Goal: Task Accomplishment & Management: Manage account settings

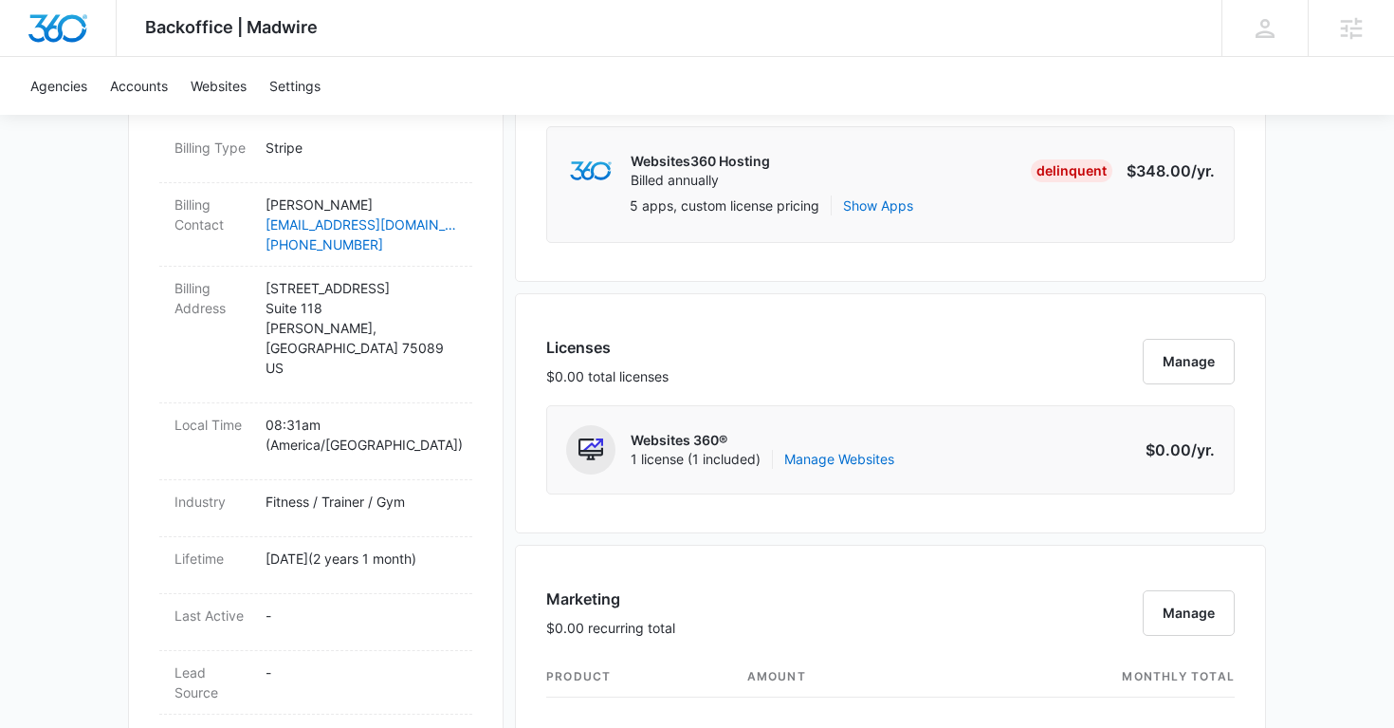
scroll to position [588, 0]
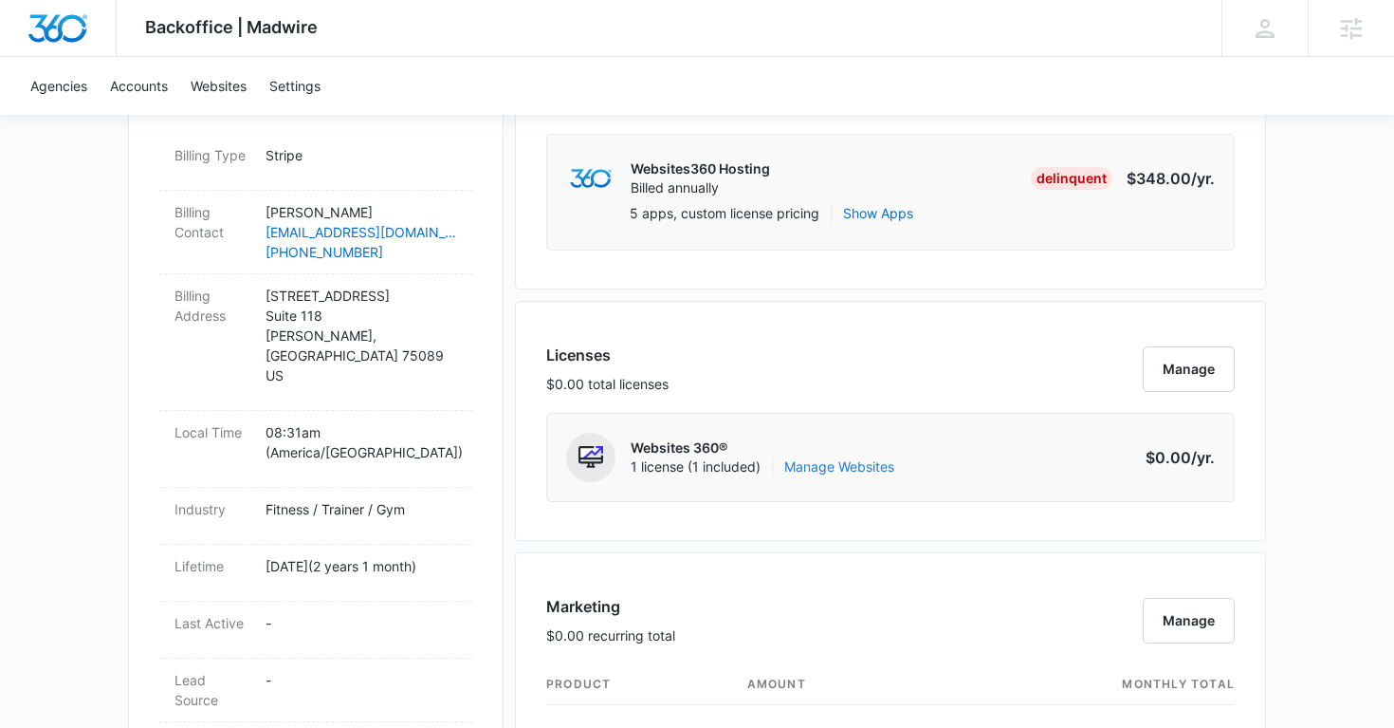
click at [828, 464] on link "Manage Websites" at bounding box center [840, 466] width 110 height 19
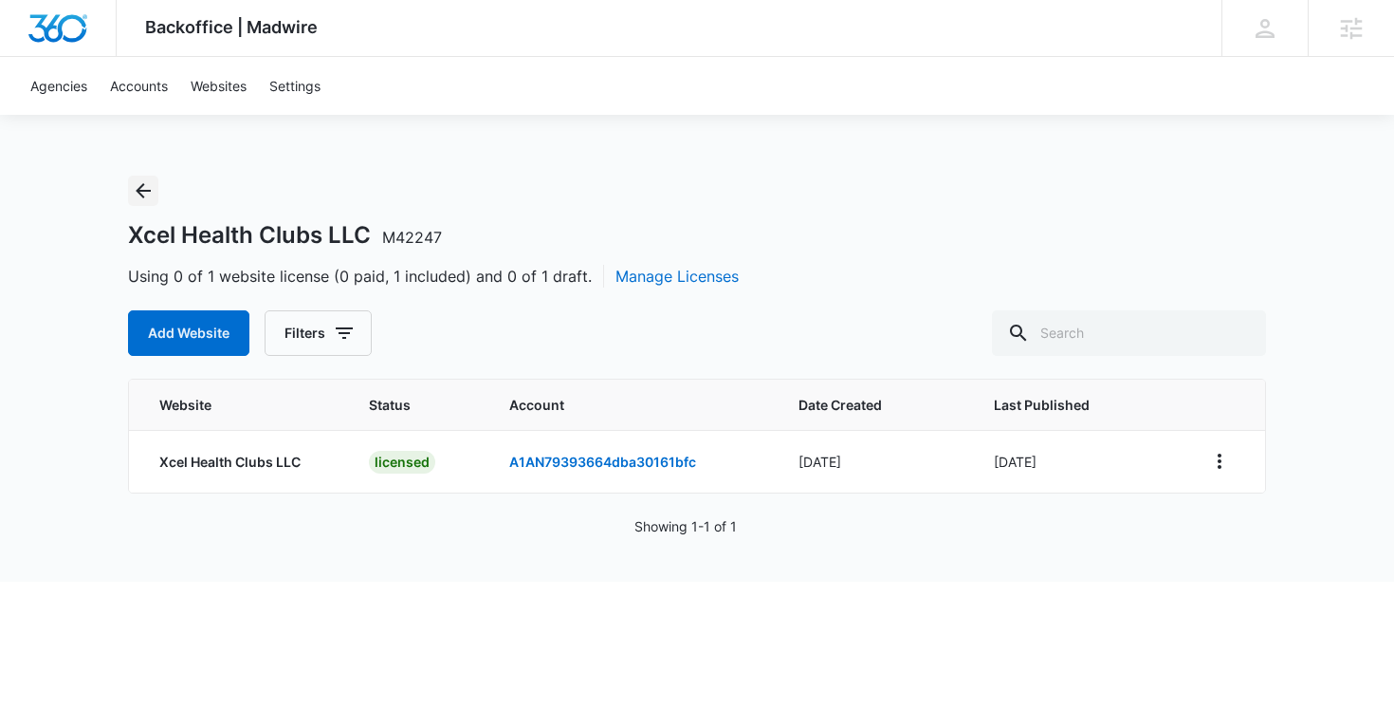
click at [141, 194] on icon "Back" at bounding box center [143, 190] width 15 height 15
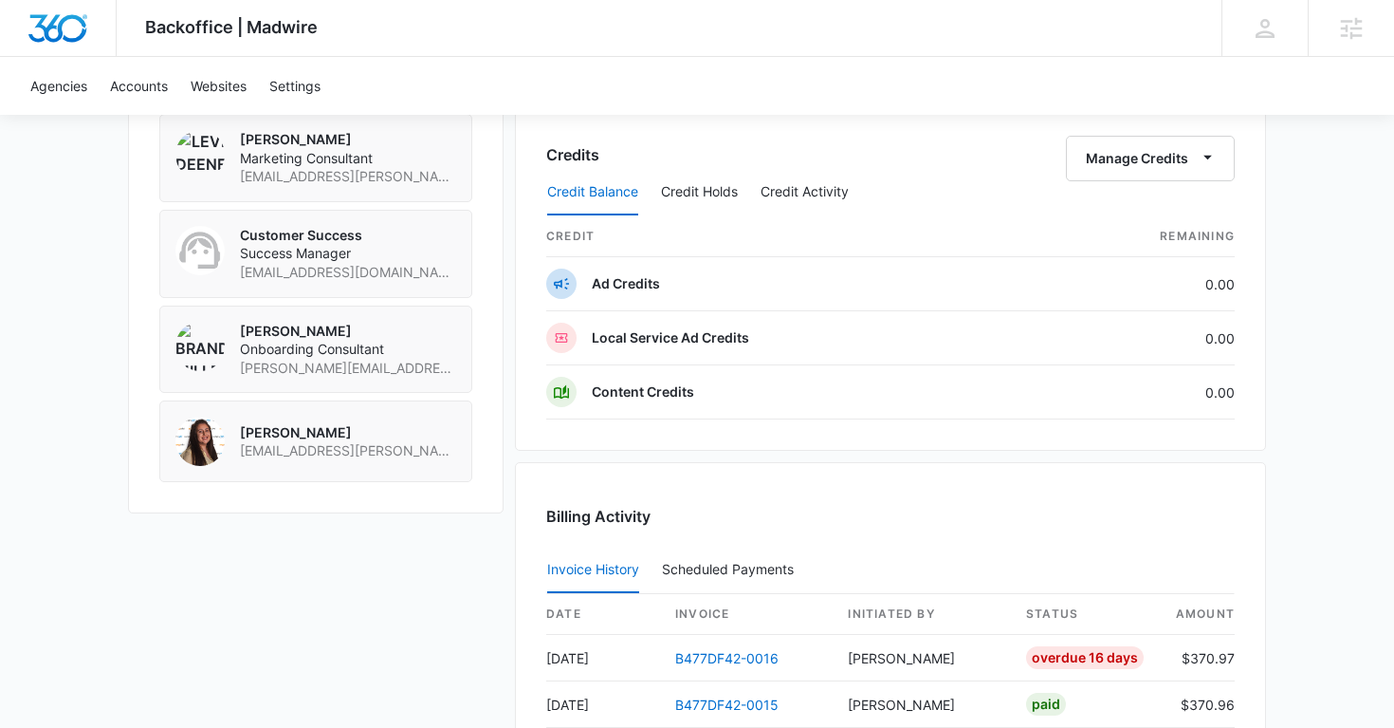
scroll to position [1849, 0]
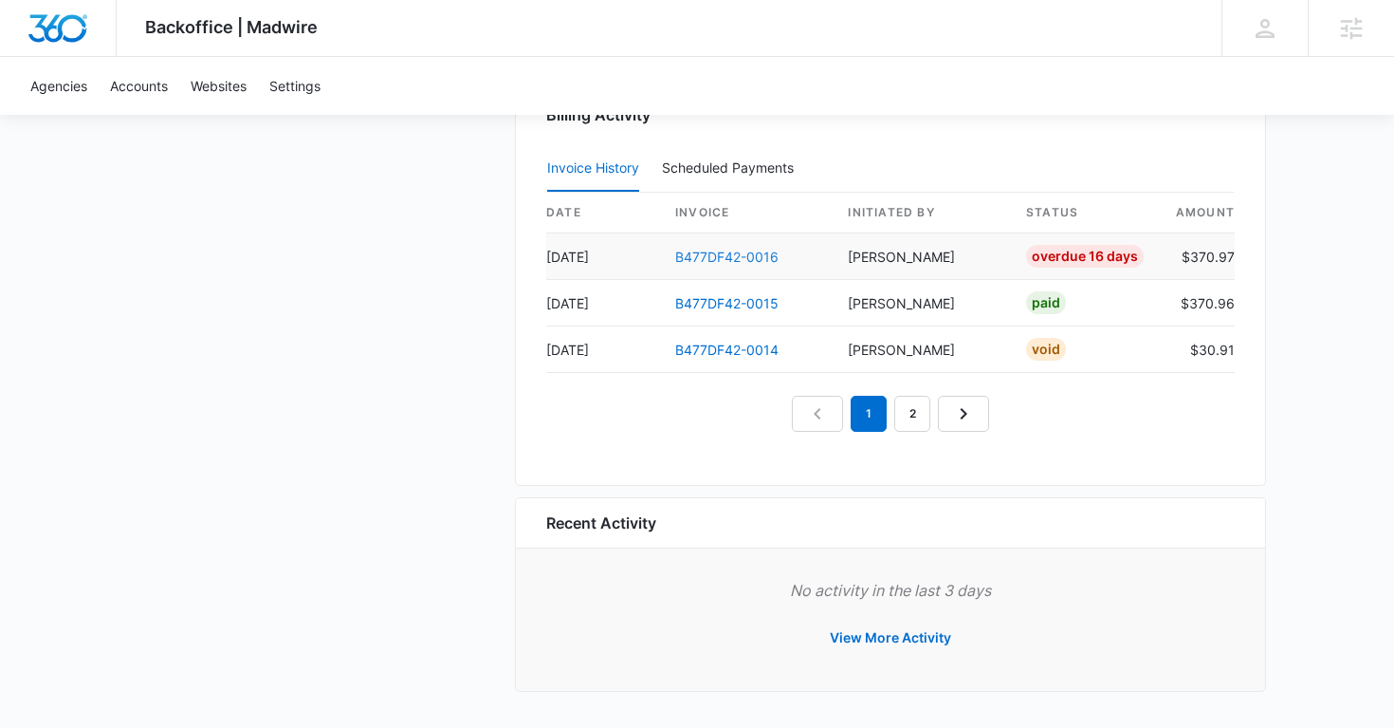
click at [736, 252] on link "B477DF42-0016" at bounding box center [726, 257] width 103 height 16
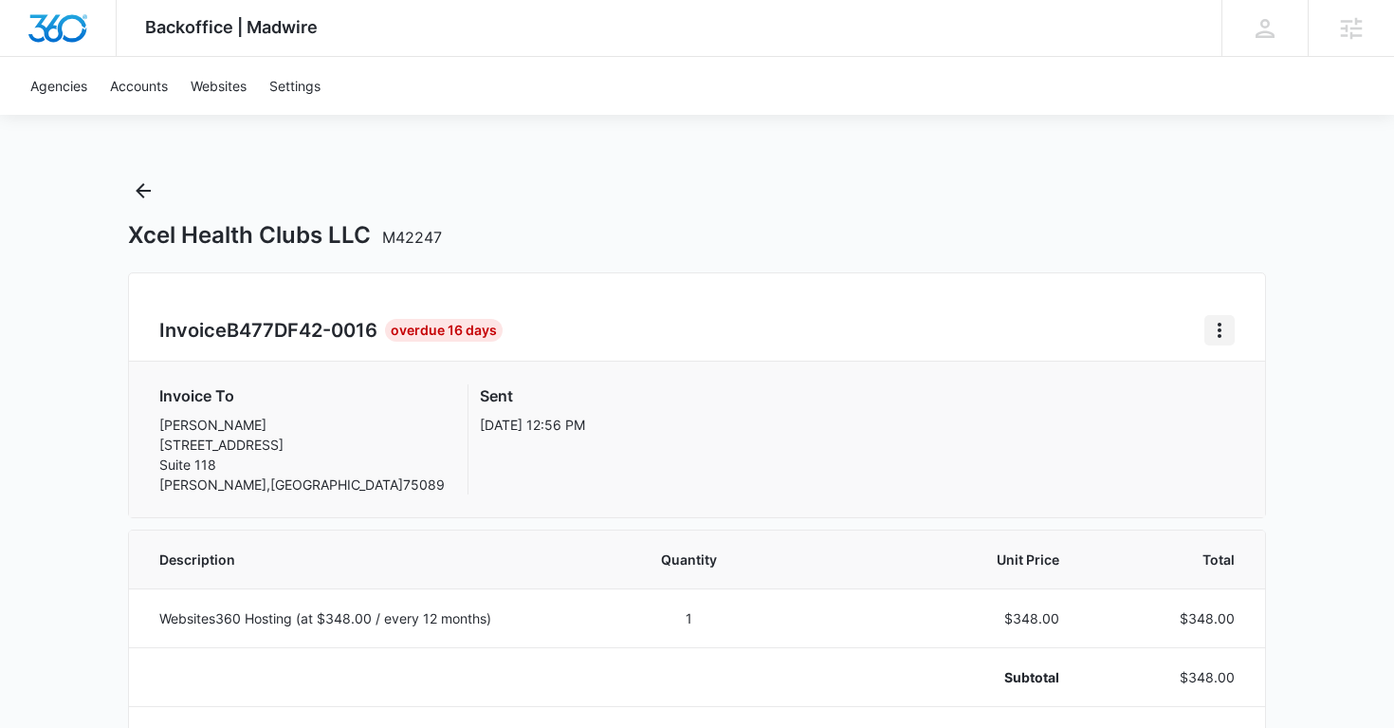
click at [1234, 330] on div "Invoice B477DF42-0016 Overdue 16 Days Invoice To [PERSON_NAME] [STREET_ADDRESS]…" at bounding box center [697, 395] width 1138 height 246
click at [1217, 330] on icon "Home" at bounding box center [1220, 330] width 23 height 23
click at [1248, 412] on div "Resend Invoice" at bounding box center [1283, 411] width 110 height 13
click at [147, 190] on icon "Back" at bounding box center [143, 190] width 15 height 15
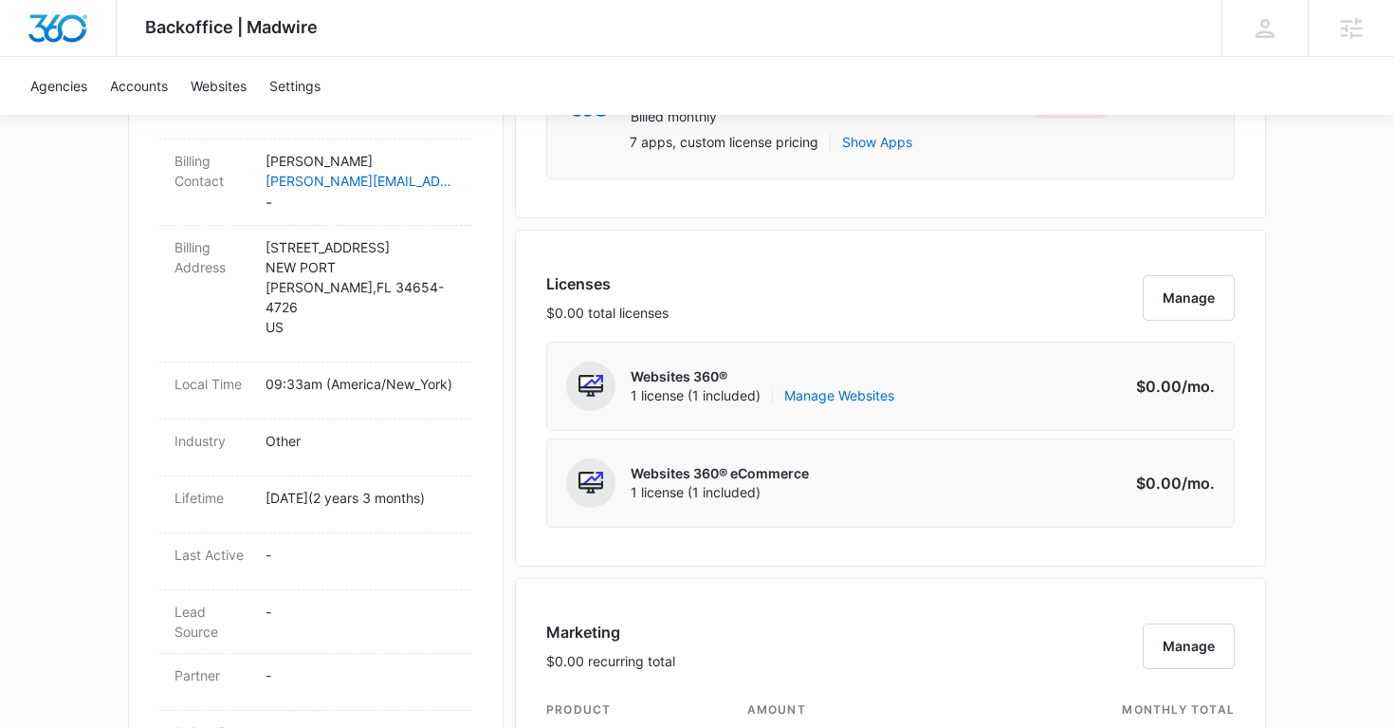
scroll to position [644, 0]
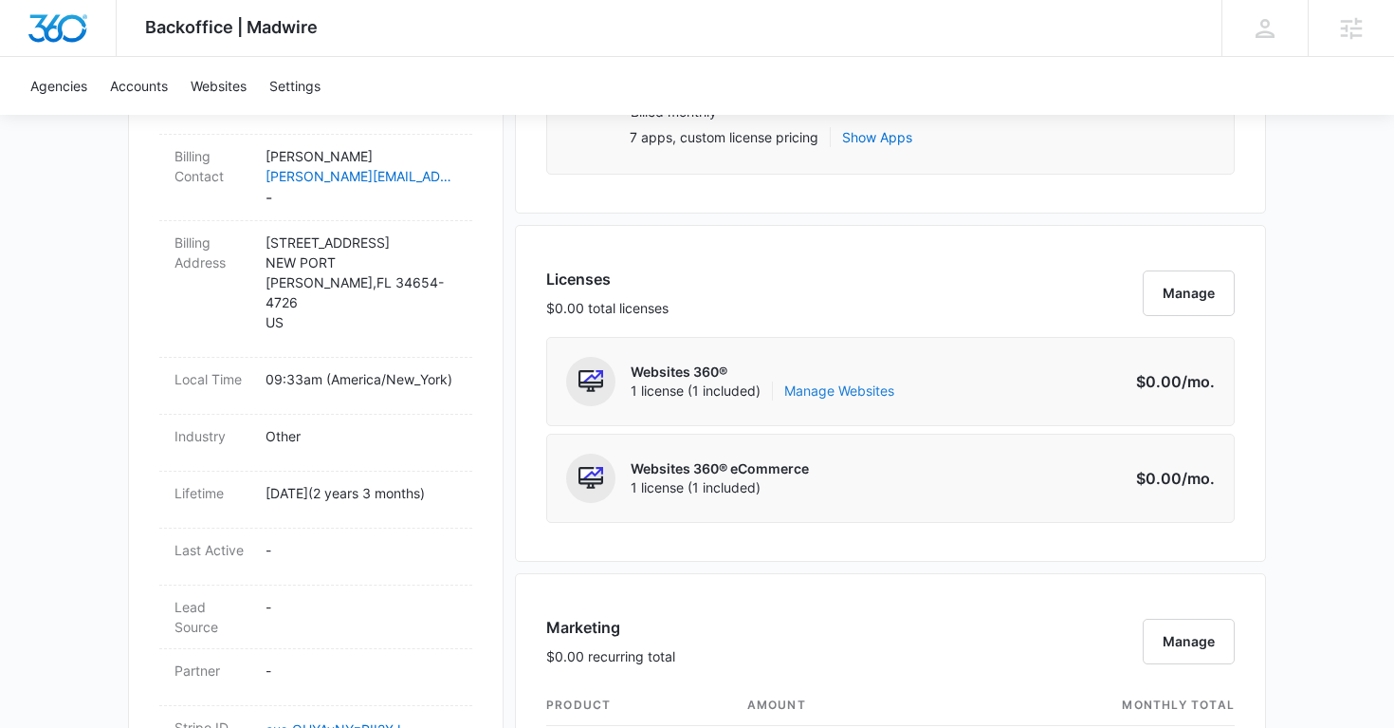
click at [846, 388] on link "Manage Websites" at bounding box center [840, 390] width 110 height 19
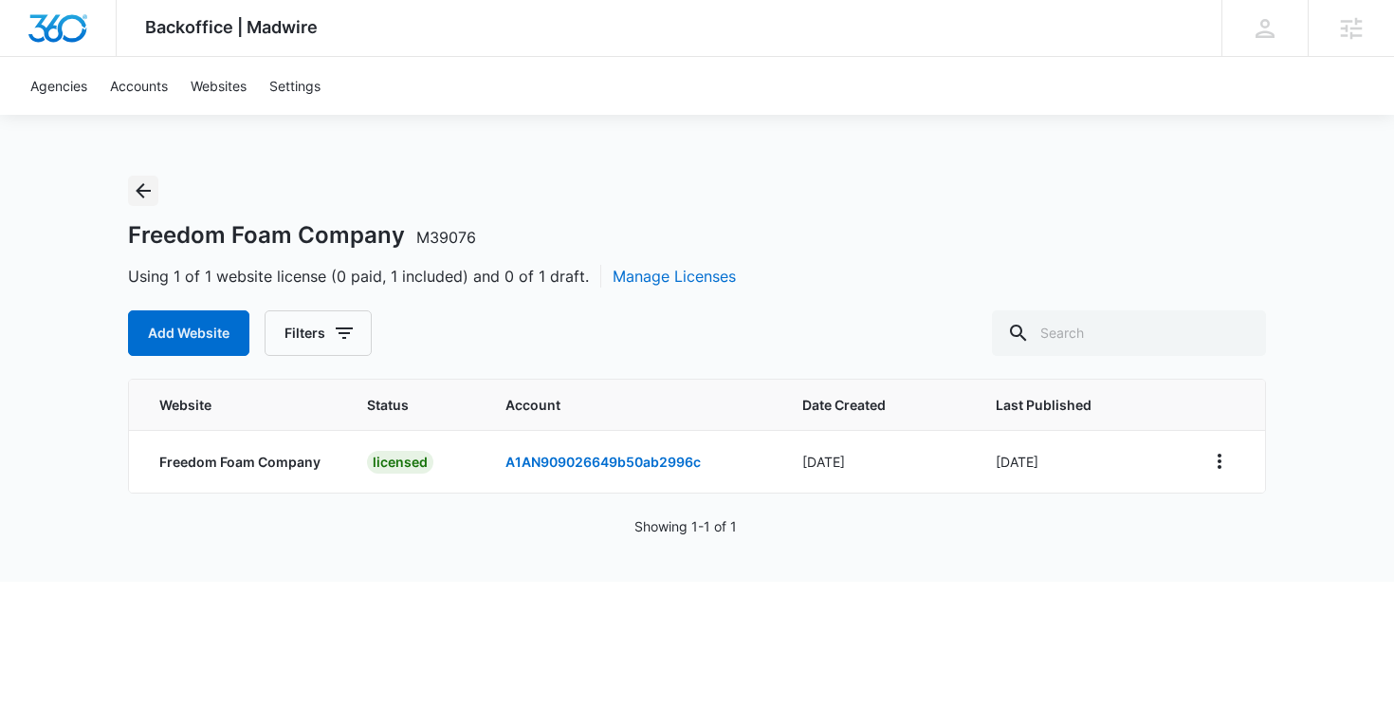
click at [149, 191] on icon "Back" at bounding box center [143, 190] width 15 height 15
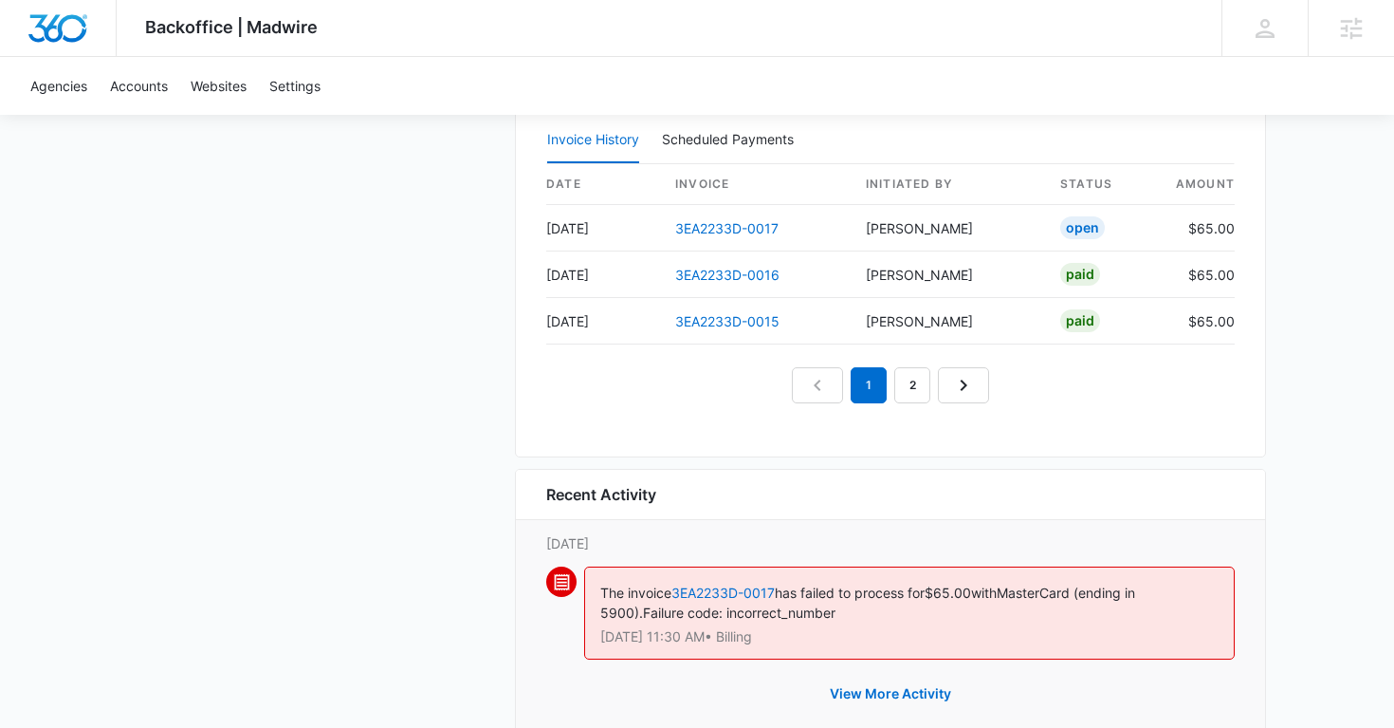
scroll to position [1940, 0]
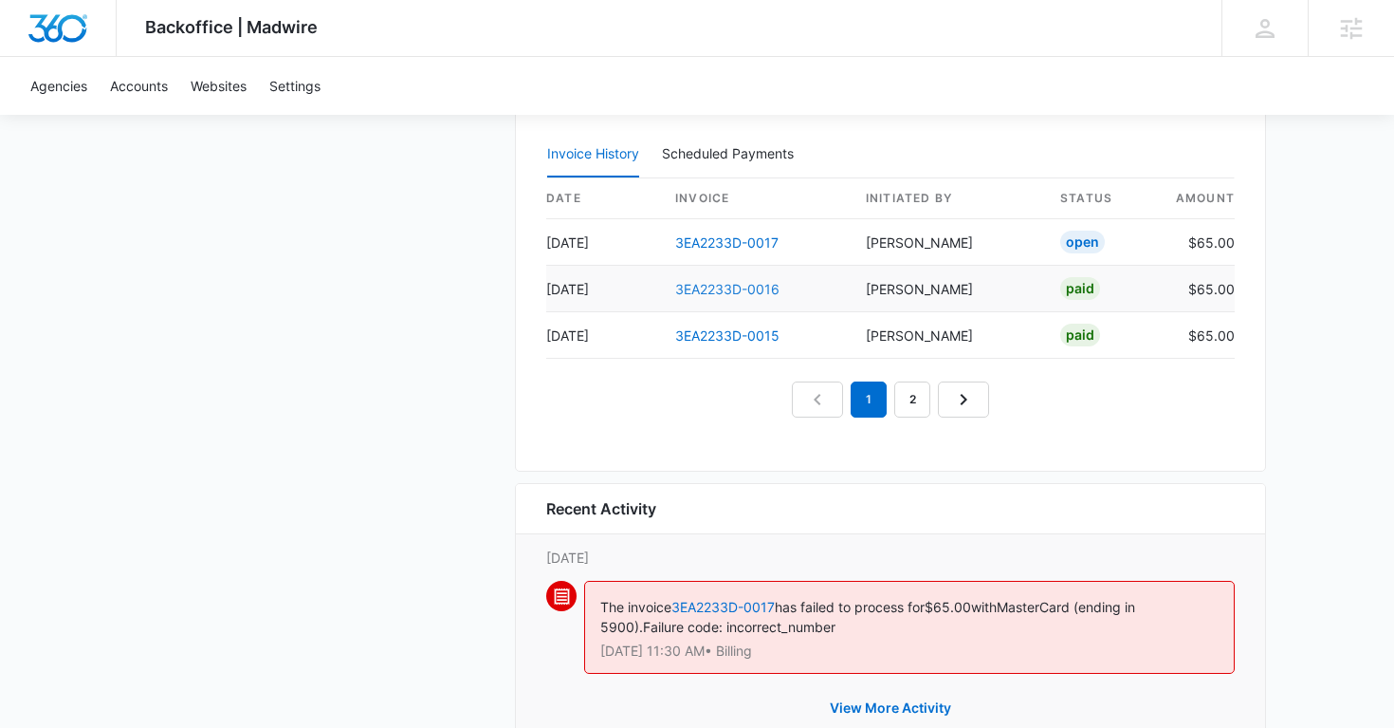
click at [732, 289] on link "3EA2233D-0016" at bounding box center [727, 289] width 104 height 16
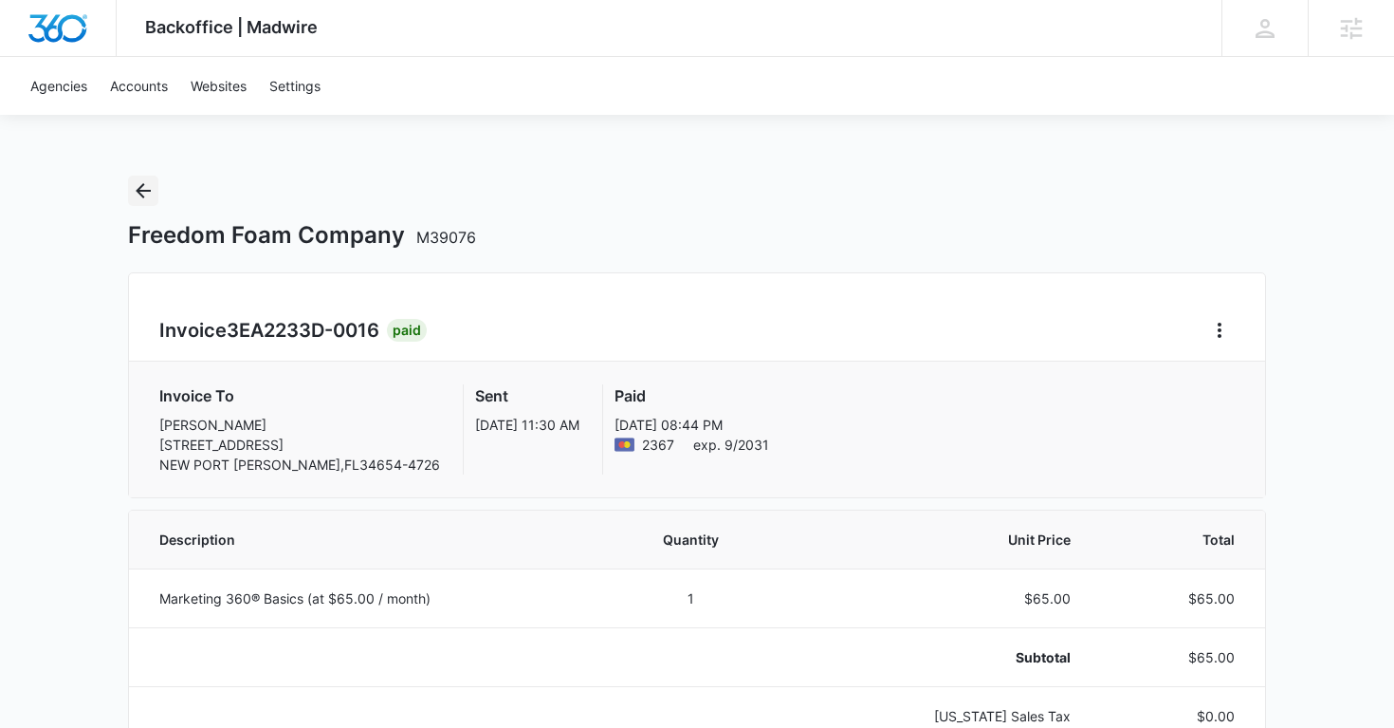
click at [144, 194] on icon "Back" at bounding box center [143, 190] width 23 height 23
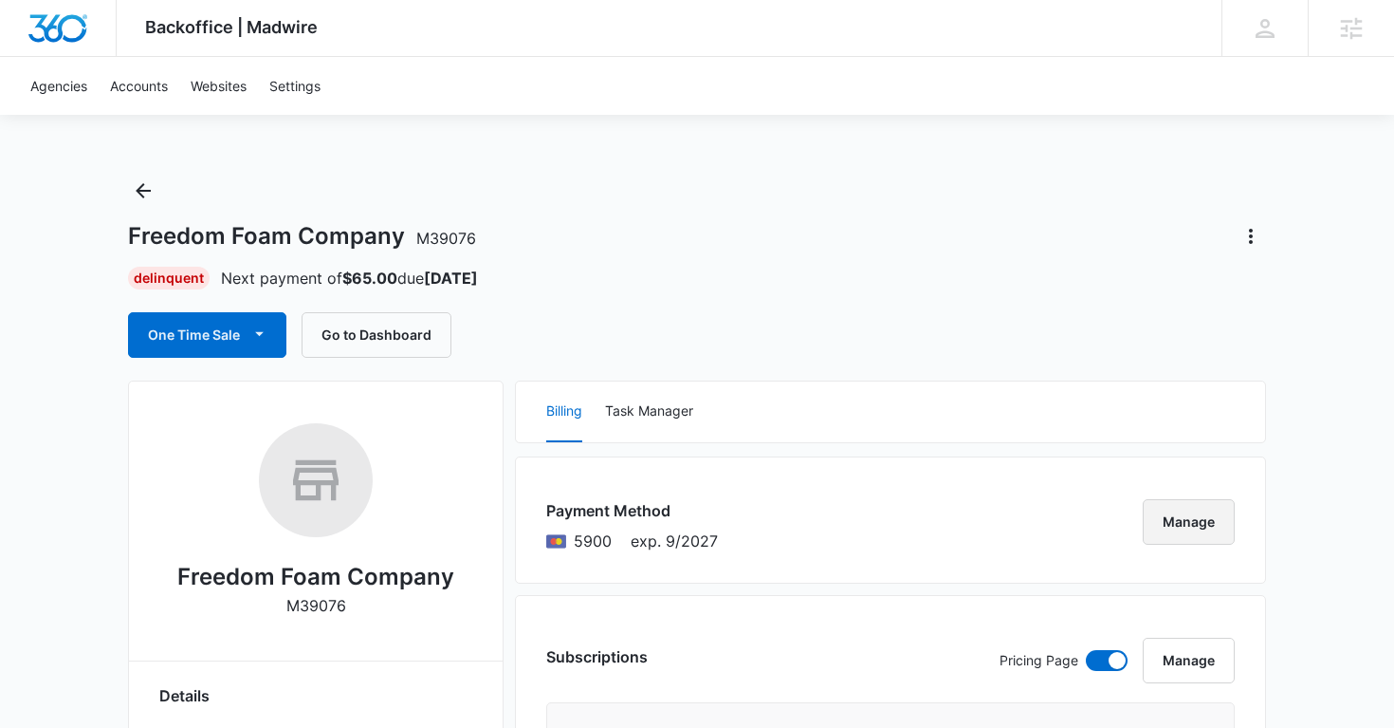
click at [1201, 521] on button "Manage" at bounding box center [1189, 522] width 92 height 46
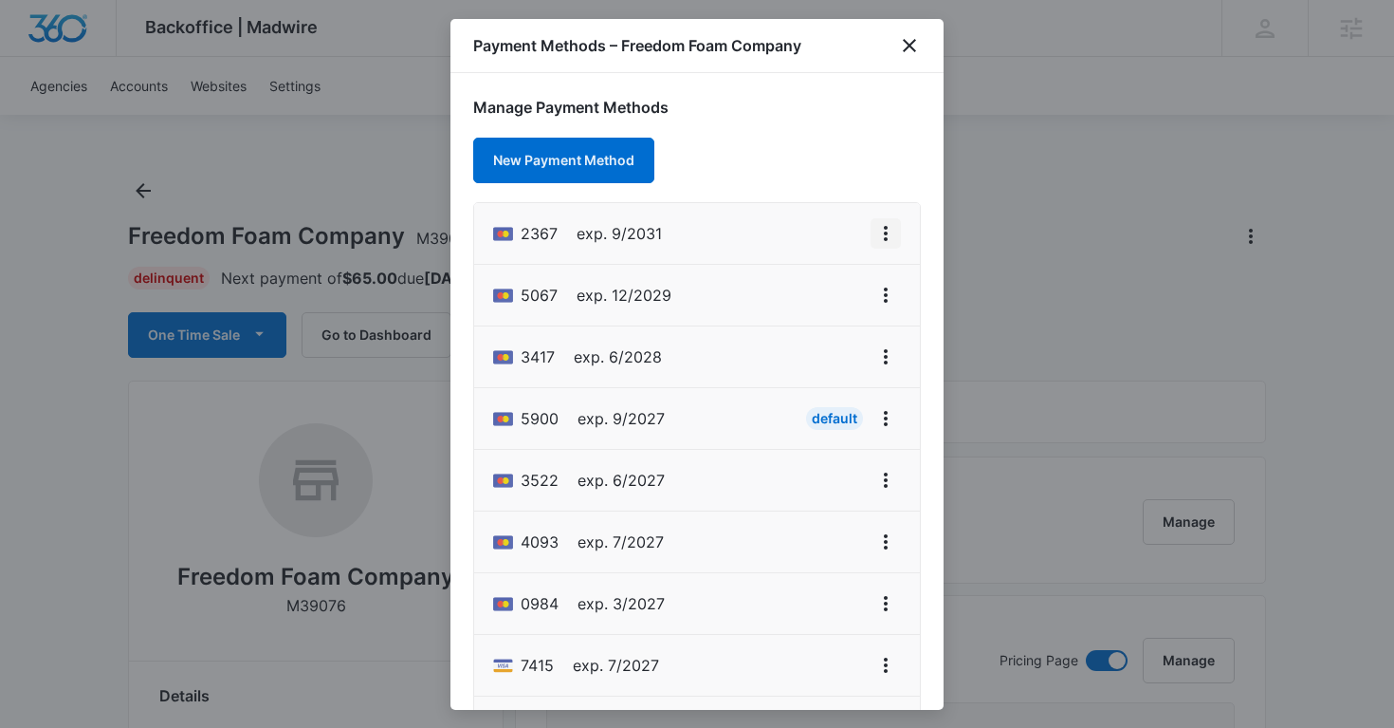
click at [885, 233] on icon "View More" at bounding box center [886, 233] width 4 height 15
click at [842, 313] on div "Set As Default" at bounding box center [810, 314] width 88 height 13
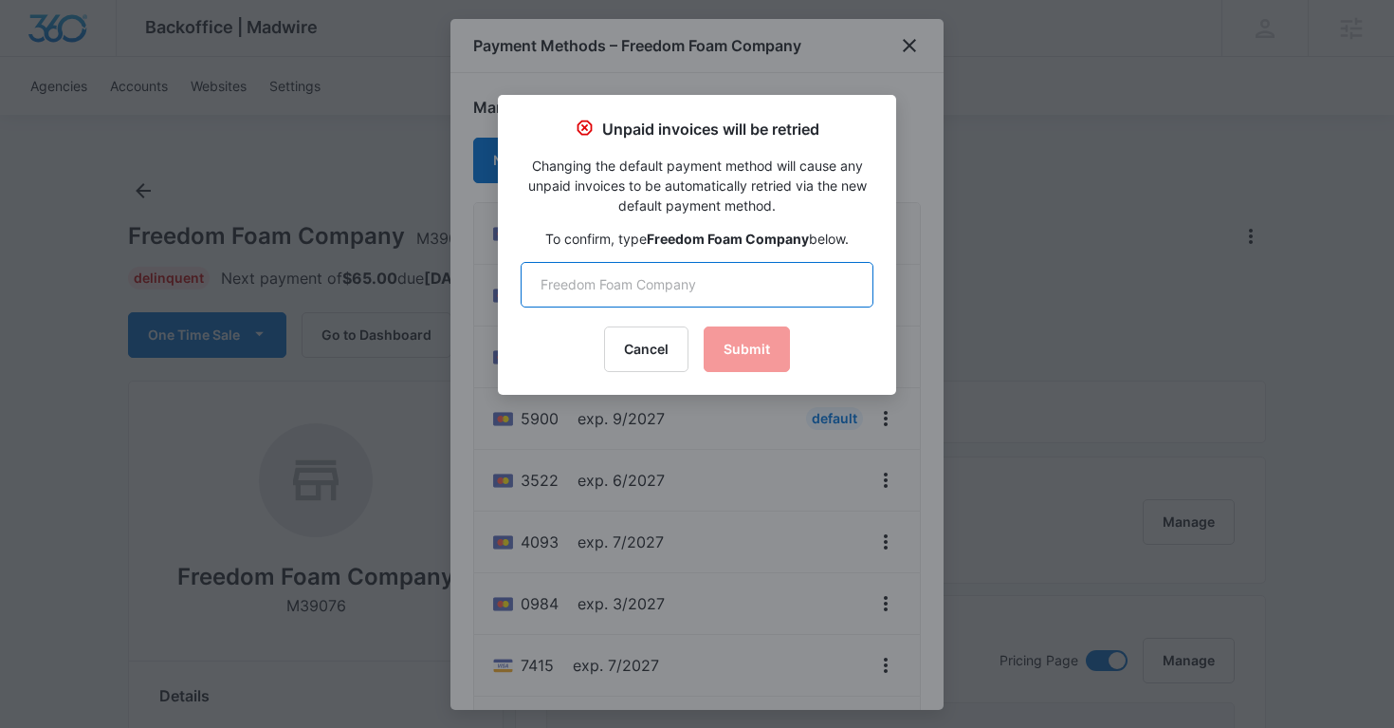
click at [683, 284] on input "text" at bounding box center [697, 285] width 353 height 46
type input "Freedom Foam Company"
click at [744, 347] on button "Submit" at bounding box center [747, 349] width 86 height 46
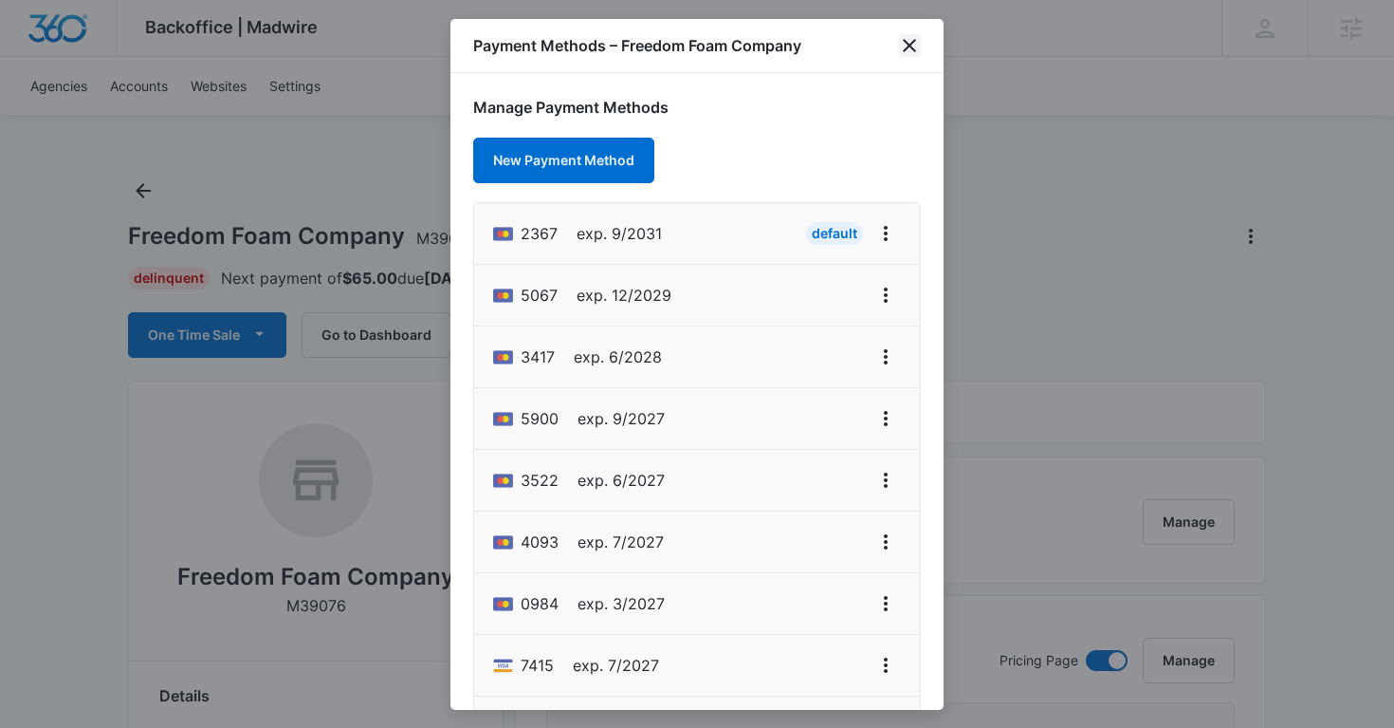
click at [915, 47] on icon "close" at bounding box center [909, 45] width 23 height 23
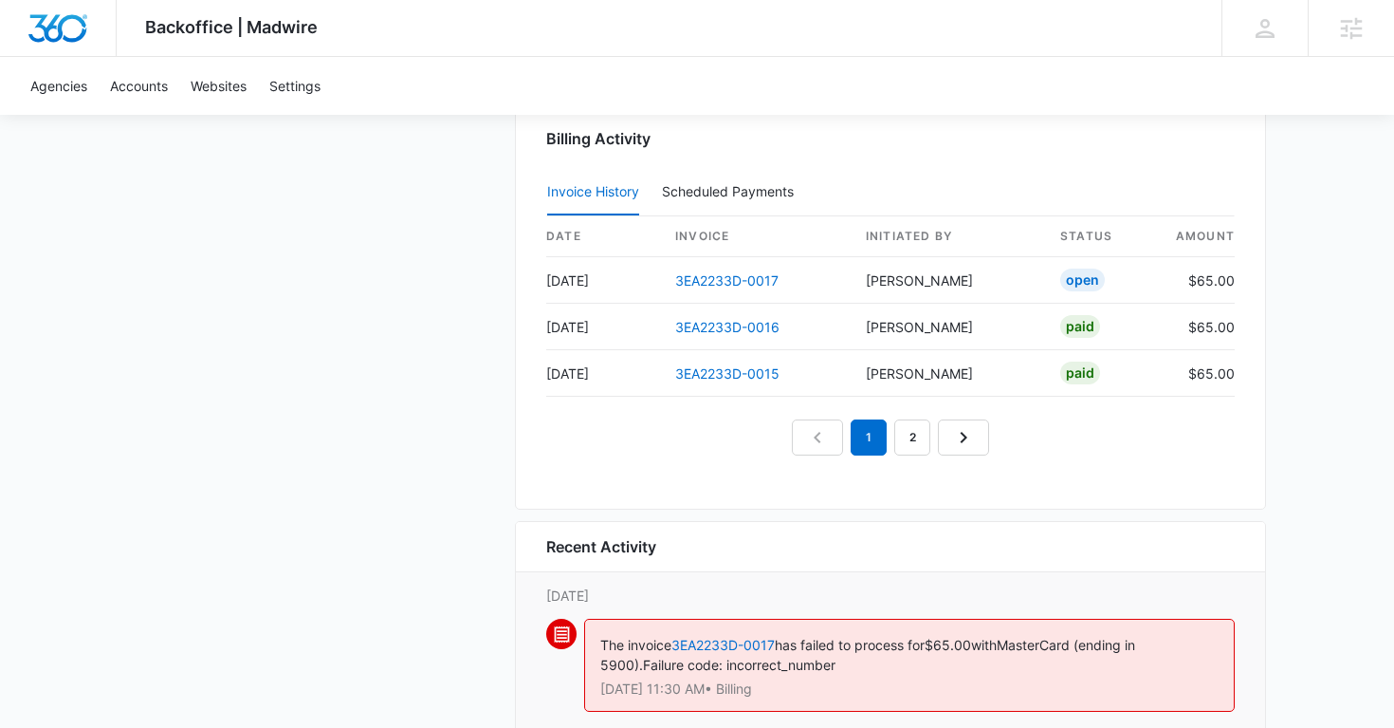
scroll to position [1898, 0]
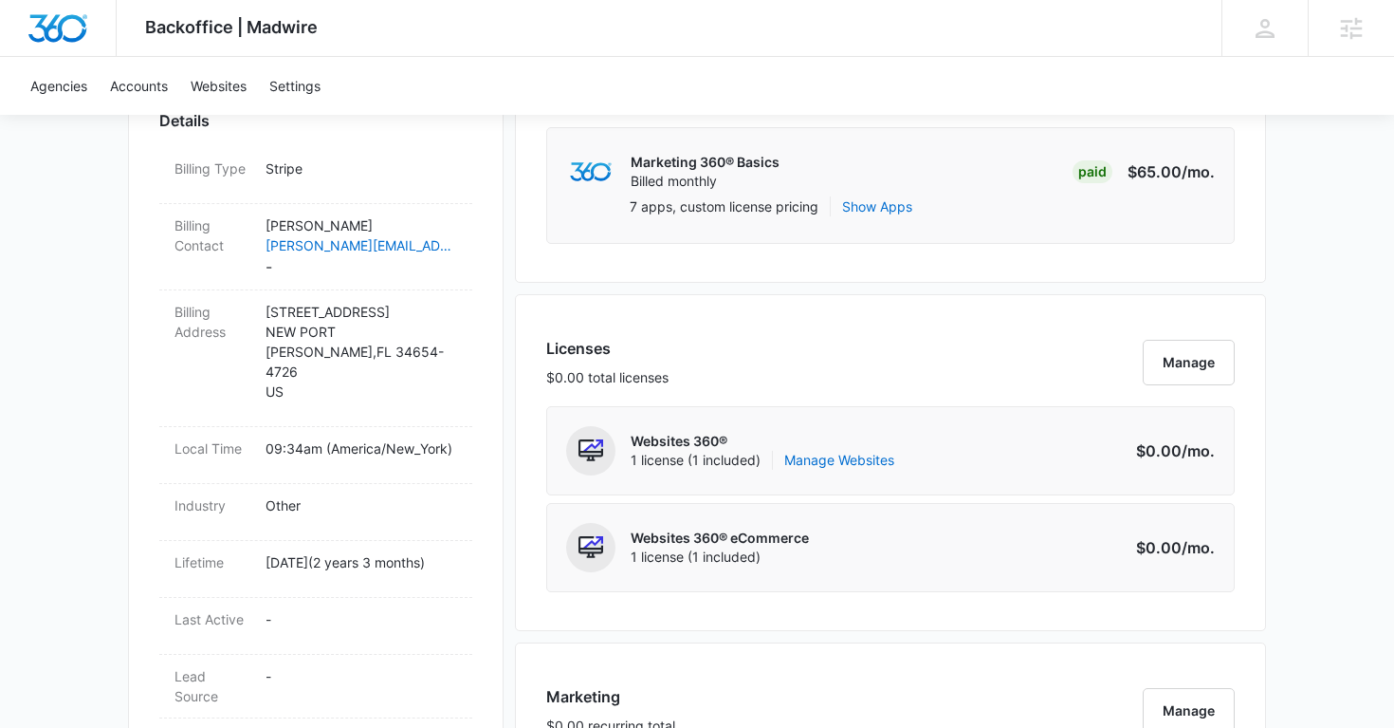
scroll to position [552, 0]
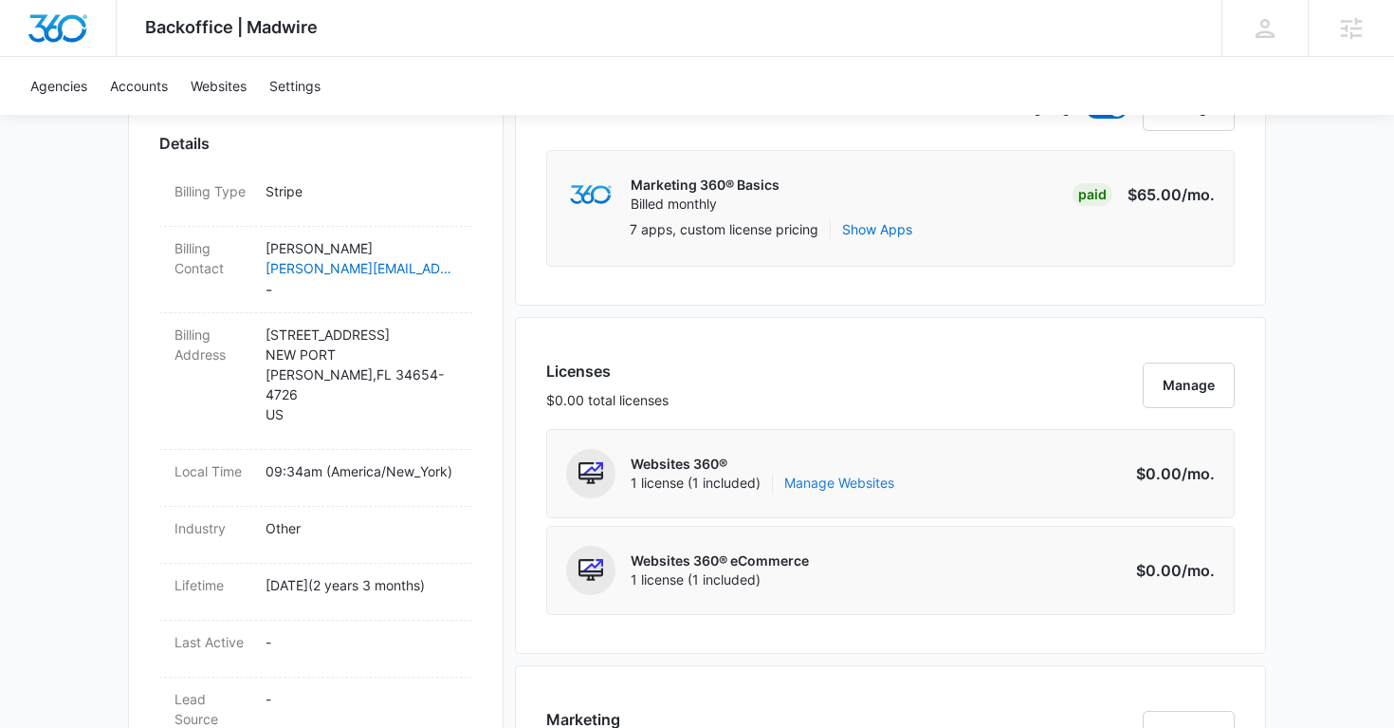
click at [808, 479] on link "Manage Websites" at bounding box center [840, 482] width 110 height 19
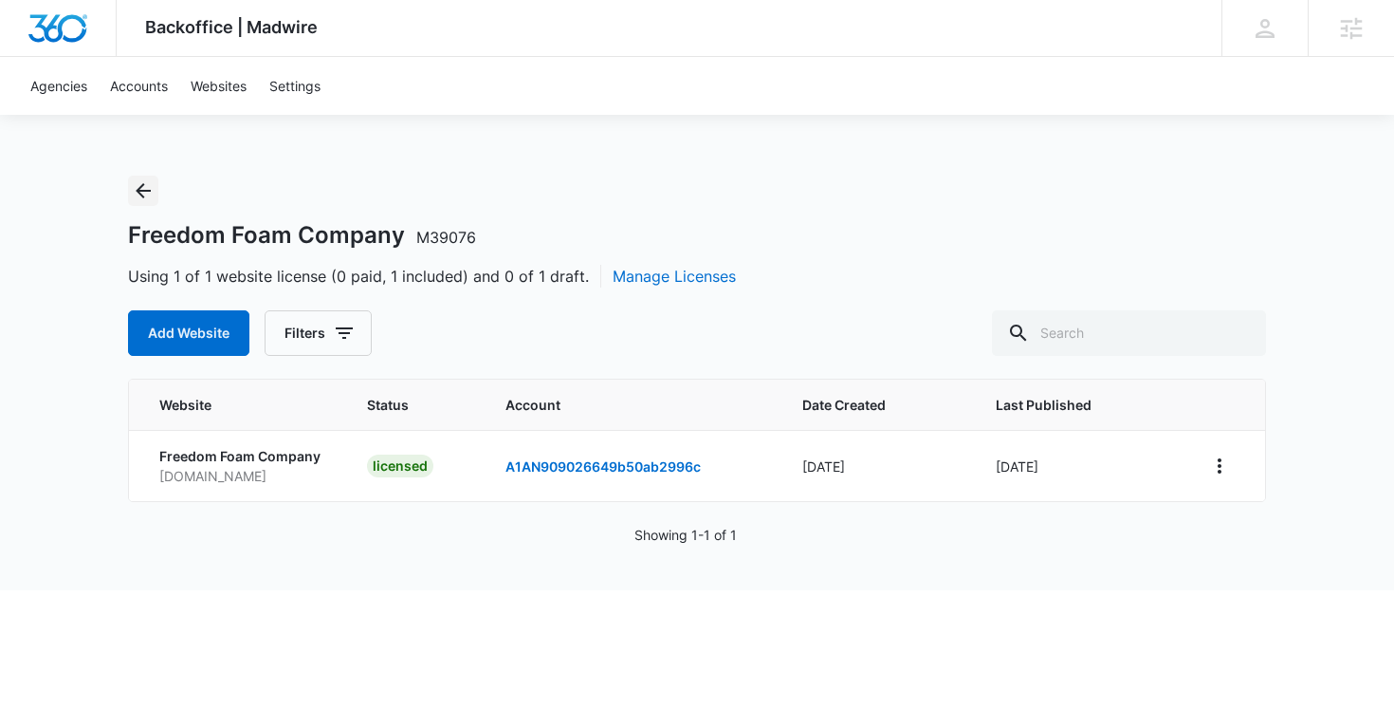
click at [136, 189] on icon "Back" at bounding box center [143, 190] width 23 height 23
